Goal: Find contact information: Find contact information

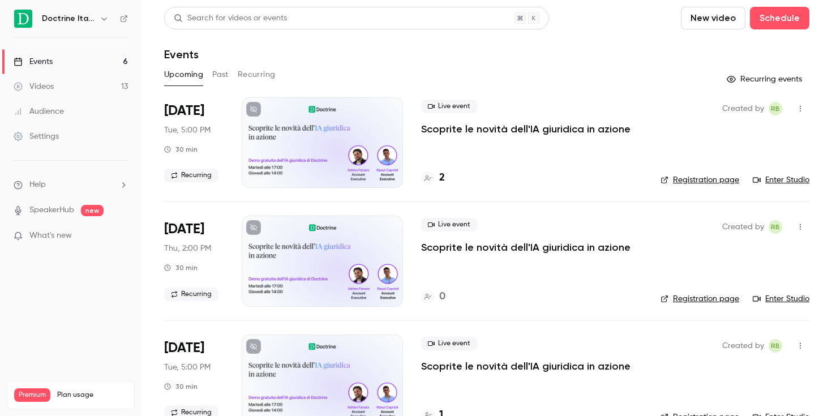
click at [303, 138] on div at bounding box center [322, 142] width 161 height 91
click at [440, 176] on h4 "2" at bounding box center [442, 177] width 6 height 15
click at [320, 133] on div at bounding box center [322, 142] width 161 height 91
click at [442, 177] on h4 "2" at bounding box center [442, 177] width 6 height 15
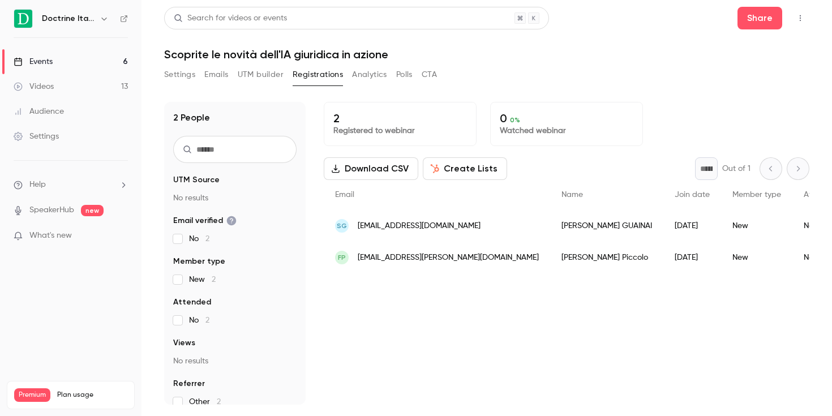
click at [550, 227] on div "[PERSON_NAME]" at bounding box center [606, 226] width 113 height 32
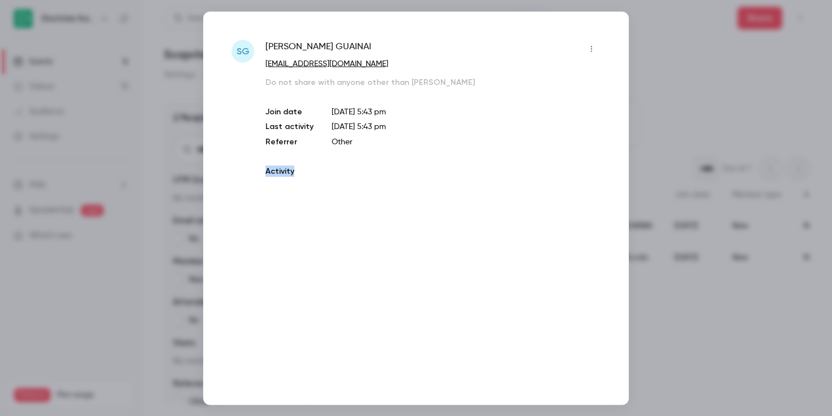
click at [490, 227] on div "sG [PERSON_NAME] [EMAIL_ADDRESS][DOMAIN_NAME] Do not share with anyone other th…" at bounding box center [416, 208] width 426 height 394
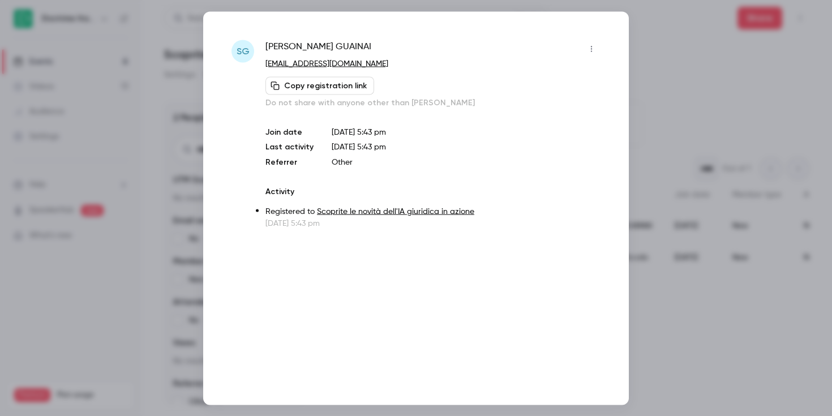
click at [321, 48] on span "[PERSON_NAME]" at bounding box center [319, 49] width 106 height 18
copy div "[PERSON_NAME]"
click at [195, 131] on div at bounding box center [416, 208] width 832 height 416
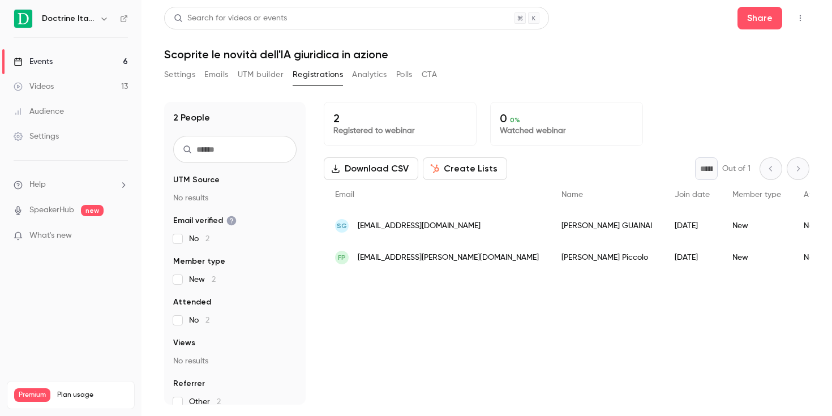
click at [550, 263] on div "[PERSON_NAME]" at bounding box center [606, 258] width 113 height 32
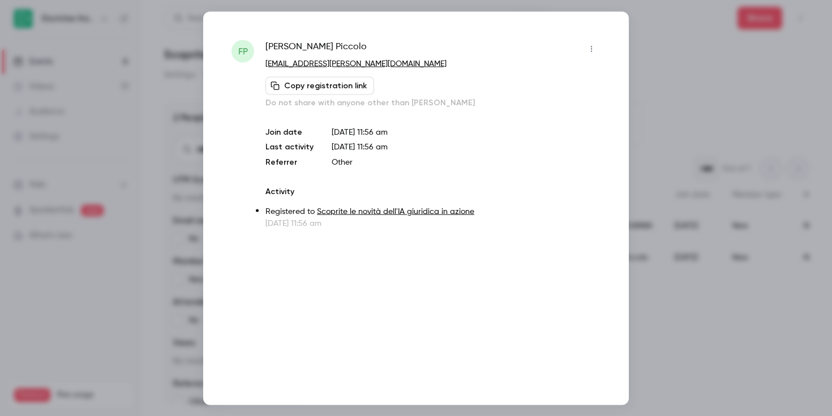
click at [496, 263] on div "FP [PERSON_NAME] [EMAIL_ADDRESS][PERSON_NAME][DOMAIN_NAME] Copy registration li…" at bounding box center [416, 208] width 426 height 394
click at [315, 44] on span "[PERSON_NAME]" at bounding box center [316, 49] width 101 height 18
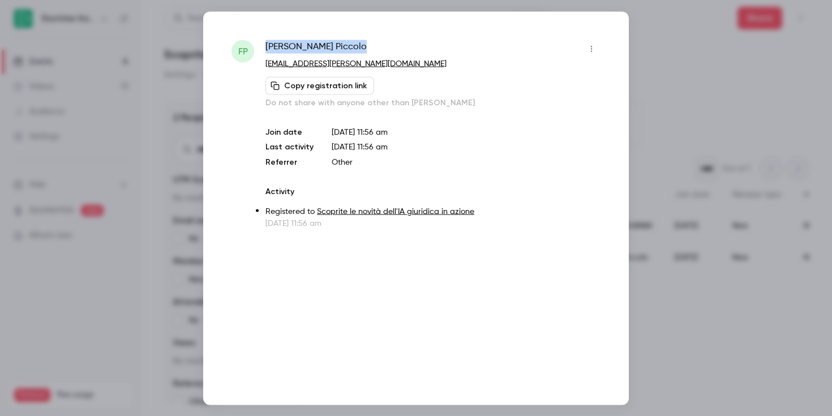
copy div "[PERSON_NAME]"
click at [162, 125] on div at bounding box center [416, 208] width 832 height 416
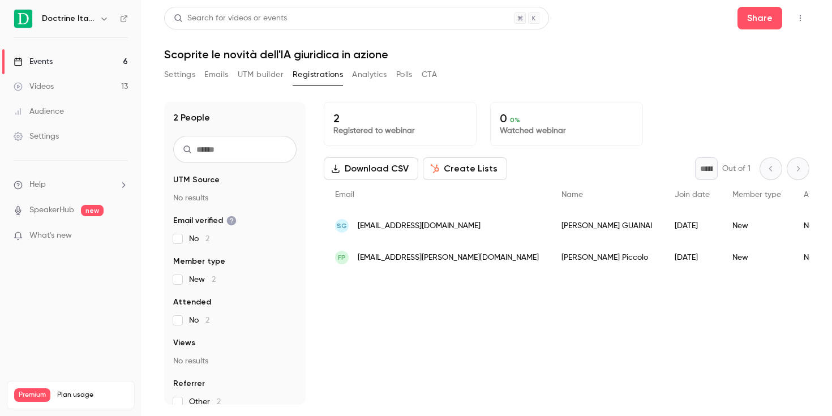
click at [407, 227] on span "[EMAIL_ADDRESS][DOMAIN_NAME]" at bounding box center [419, 226] width 123 height 12
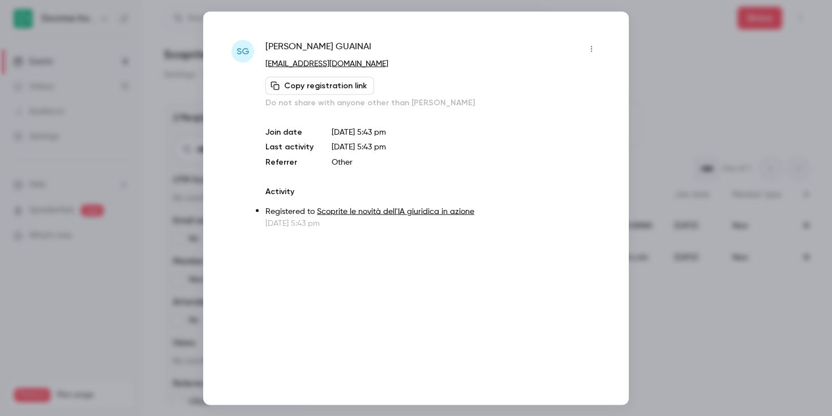
click at [313, 49] on span "[PERSON_NAME]" at bounding box center [319, 49] width 106 height 18
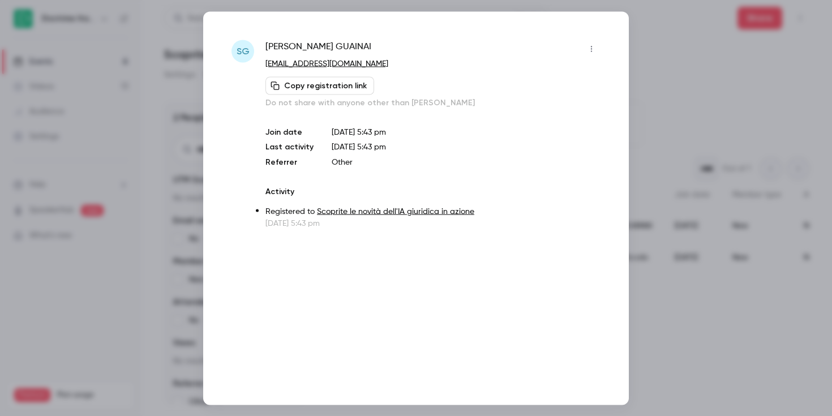
click at [654, 93] on div at bounding box center [416, 208] width 832 height 416
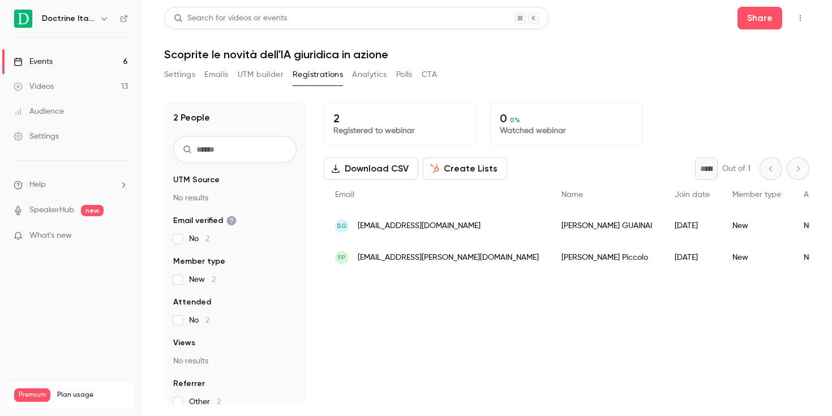
click at [388, 254] on span "[EMAIL_ADDRESS][PERSON_NAME][DOMAIN_NAME]" at bounding box center [448, 258] width 181 height 12
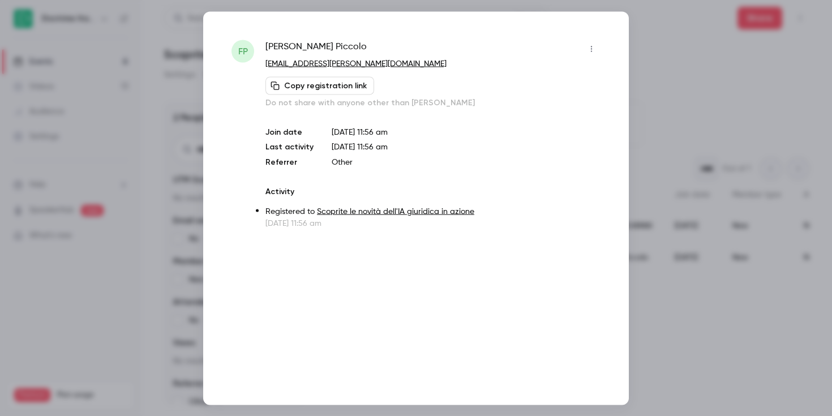
click at [328, 49] on span "[PERSON_NAME]" at bounding box center [316, 49] width 101 height 18
copy div "[PERSON_NAME]"
click at [647, 96] on div at bounding box center [416, 208] width 832 height 416
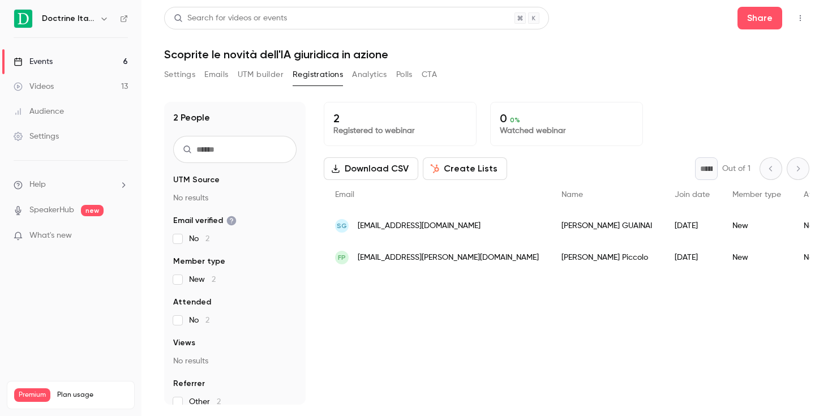
click at [98, 23] on button "button" at bounding box center [104, 19] width 14 height 14
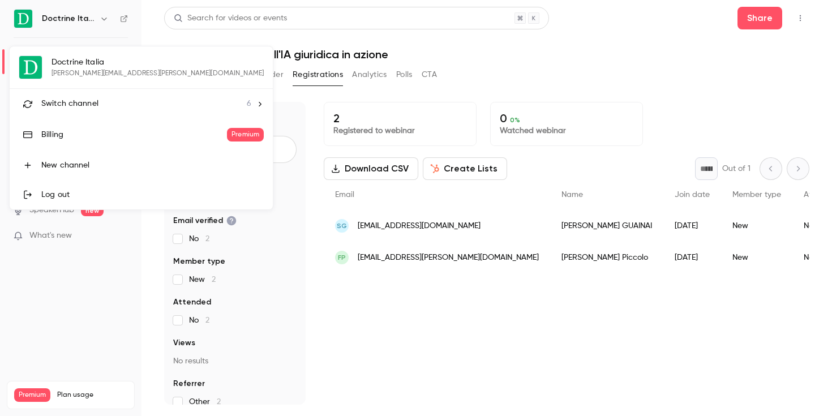
click at [96, 62] on div "Doctrine Italia [PERSON_NAME][EMAIL_ADDRESS][PERSON_NAME][DOMAIN_NAME] Switch c…" at bounding box center [141, 127] width 263 height 163
click at [462, 76] on div at bounding box center [416, 208] width 832 height 416
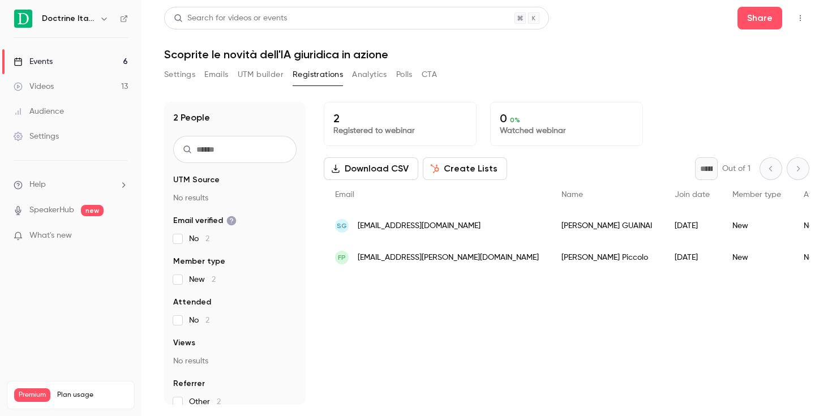
click at [82, 55] on link "Events 6" at bounding box center [71, 61] width 142 height 25
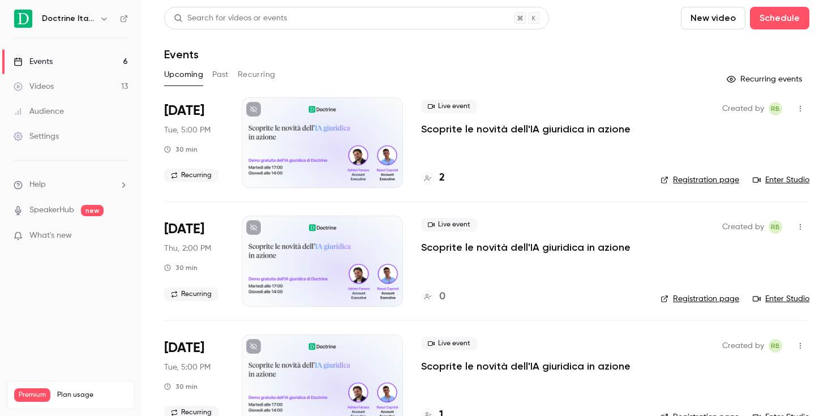
click at [781, 183] on link "Enter Studio" at bounding box center [781, 179] width 57 height 11
